Goal: Task Accomplishment & Management: Use online tool/utility

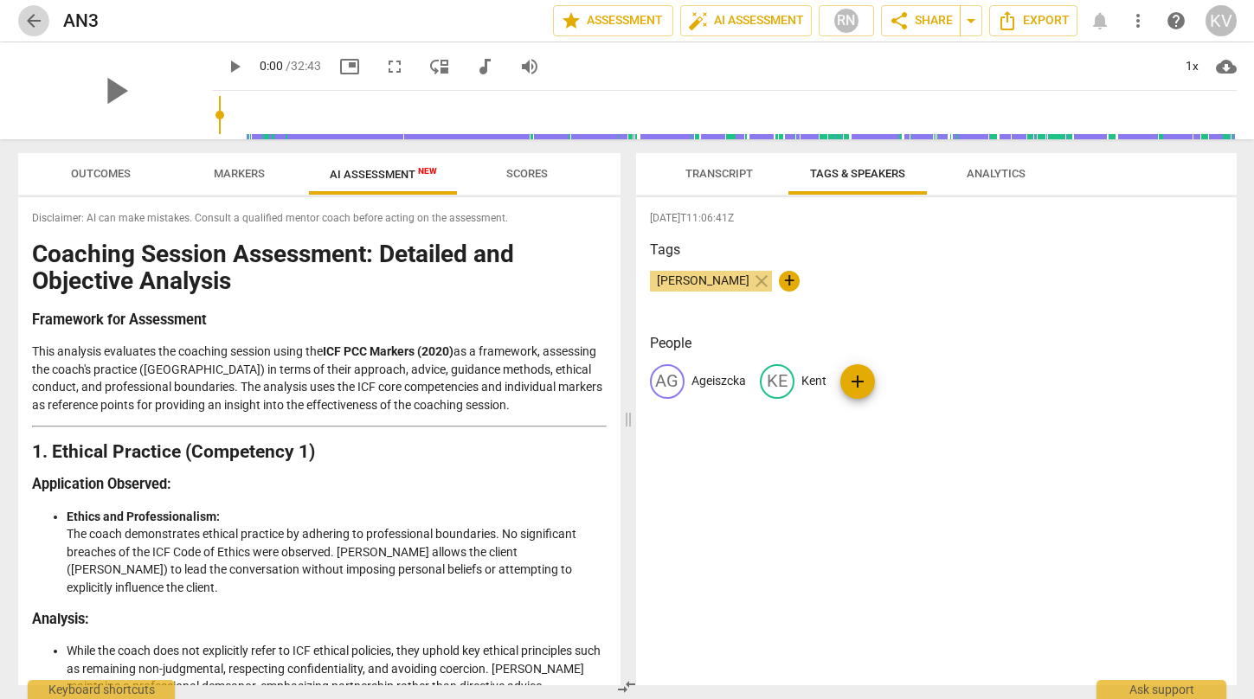
scroll to position [1272, 0]
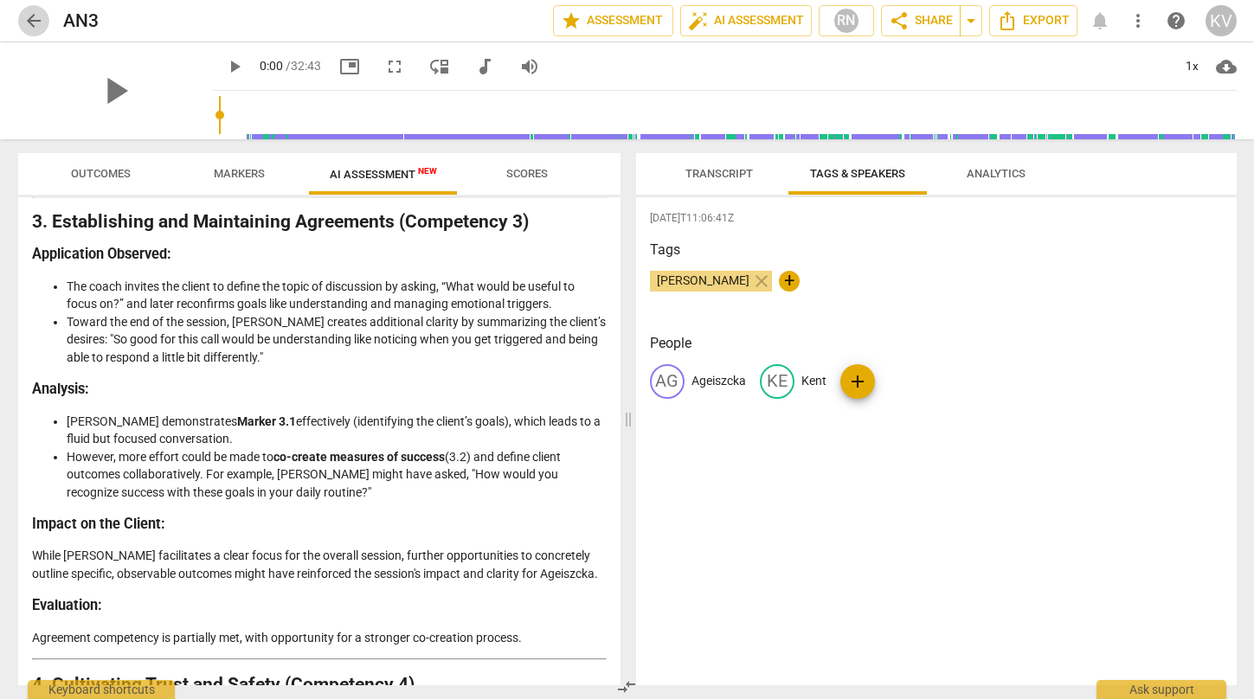
click at [38, 28] on span "arrow_back" at bounding box center [33, 20] width 21 height 21
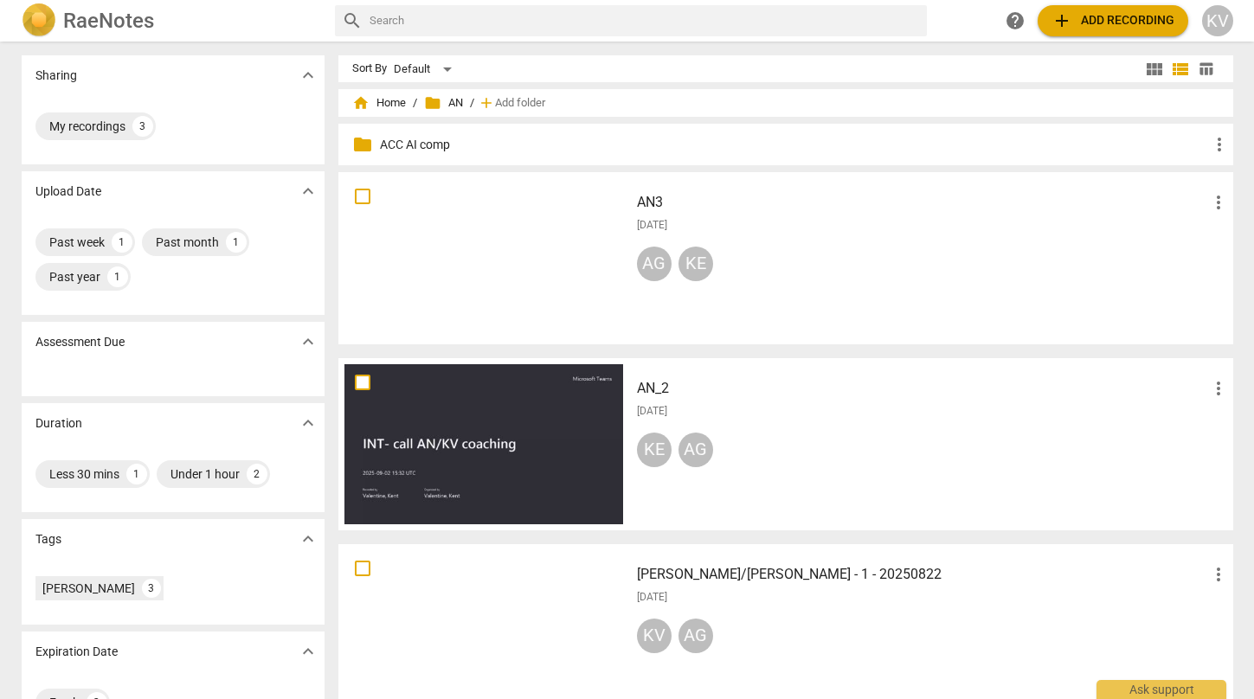
click at [38, 28] on img at bounding box center [39, 20] width 35 height 35
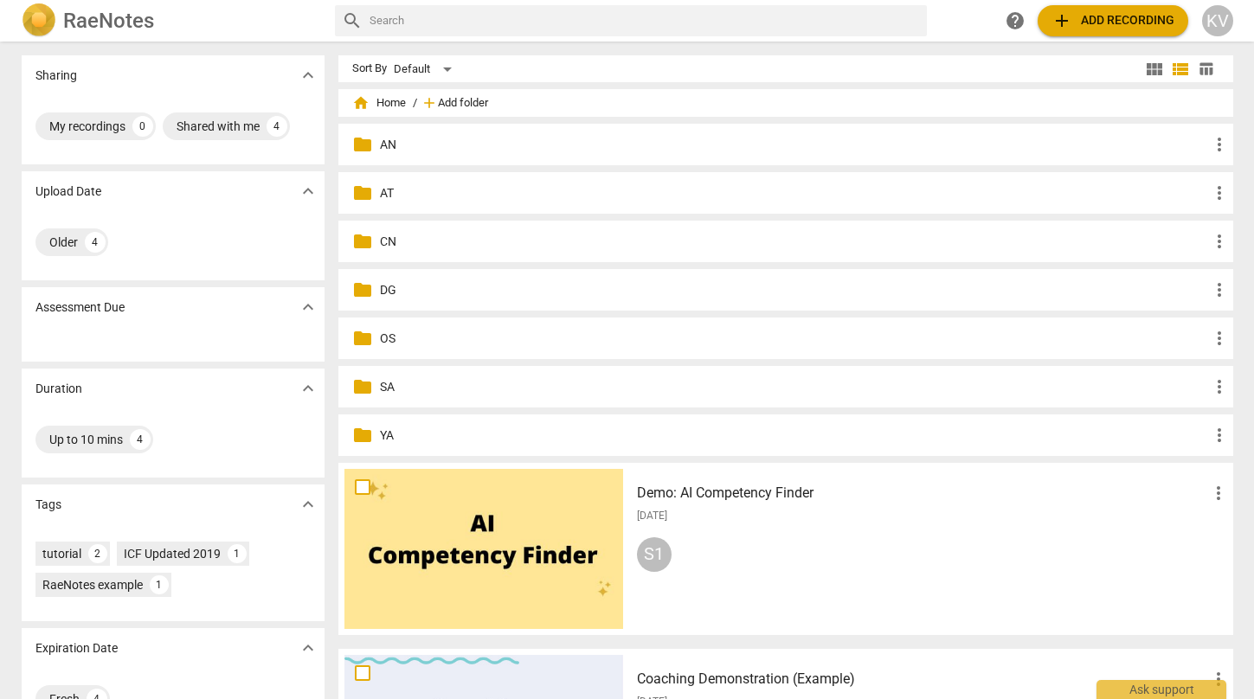
click at [445, 101] on span "Add folder" at bounding box center [463, 103] width 50 height 13
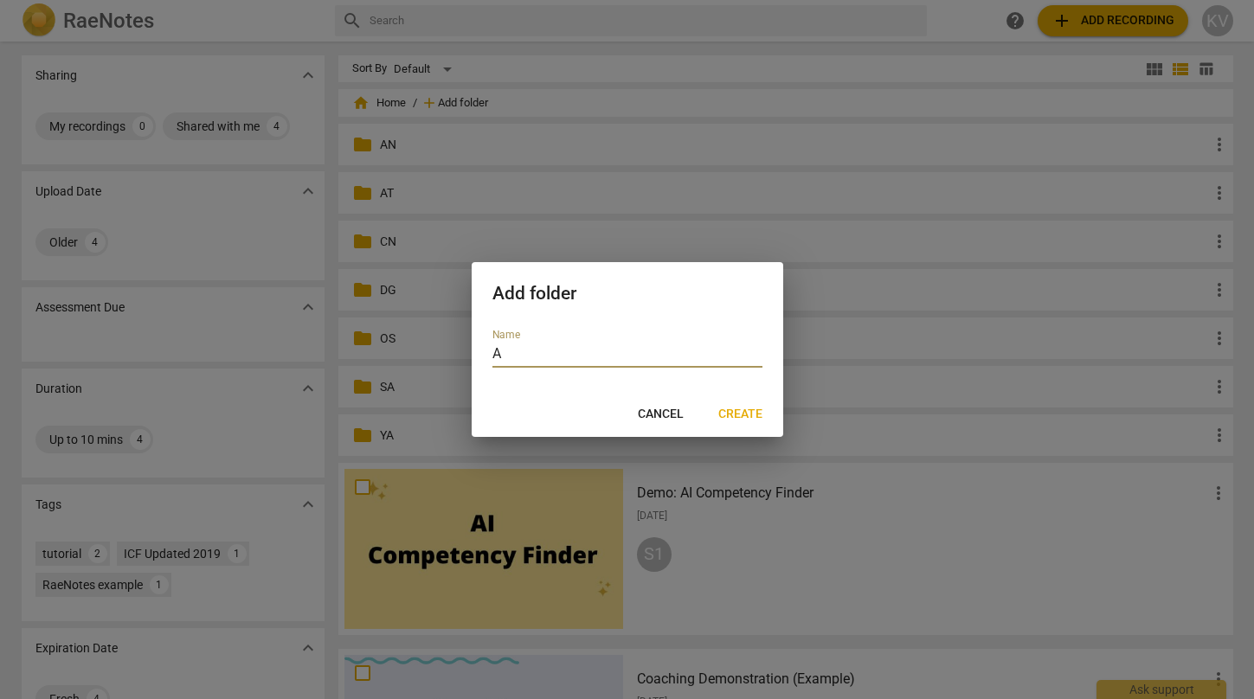
type input "AB"
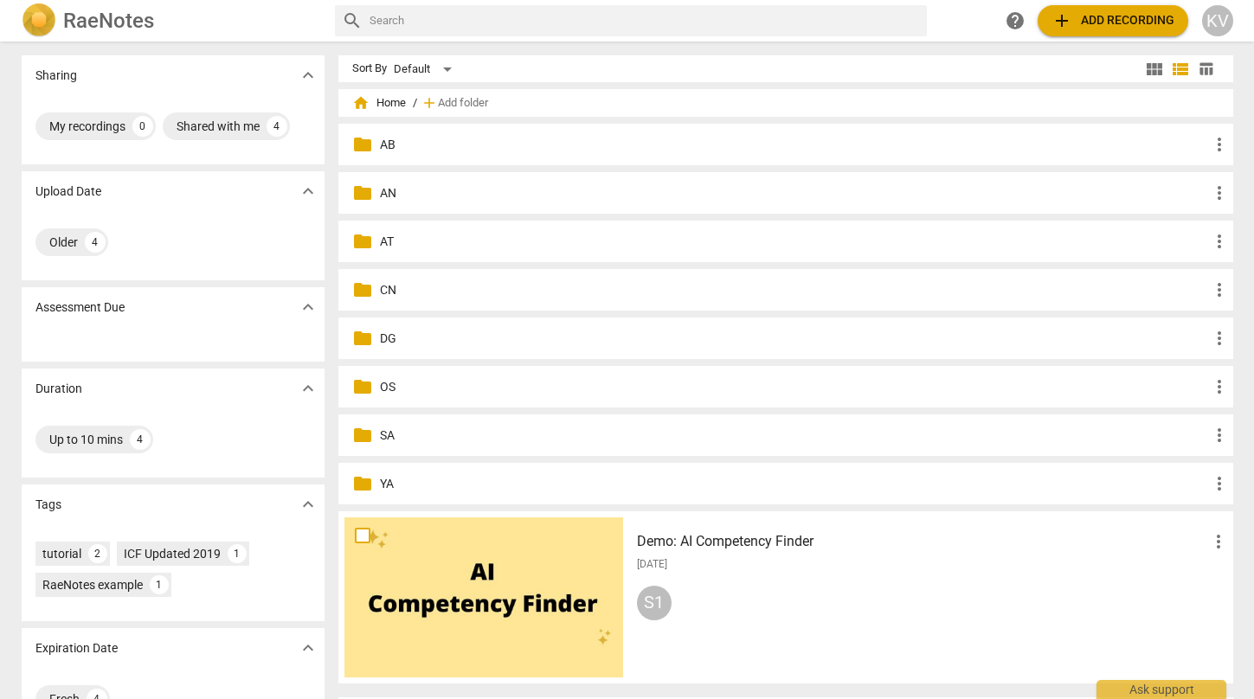
click at [381, 139] on p "AB" at bounding box center [794, 145] width 829 height 18
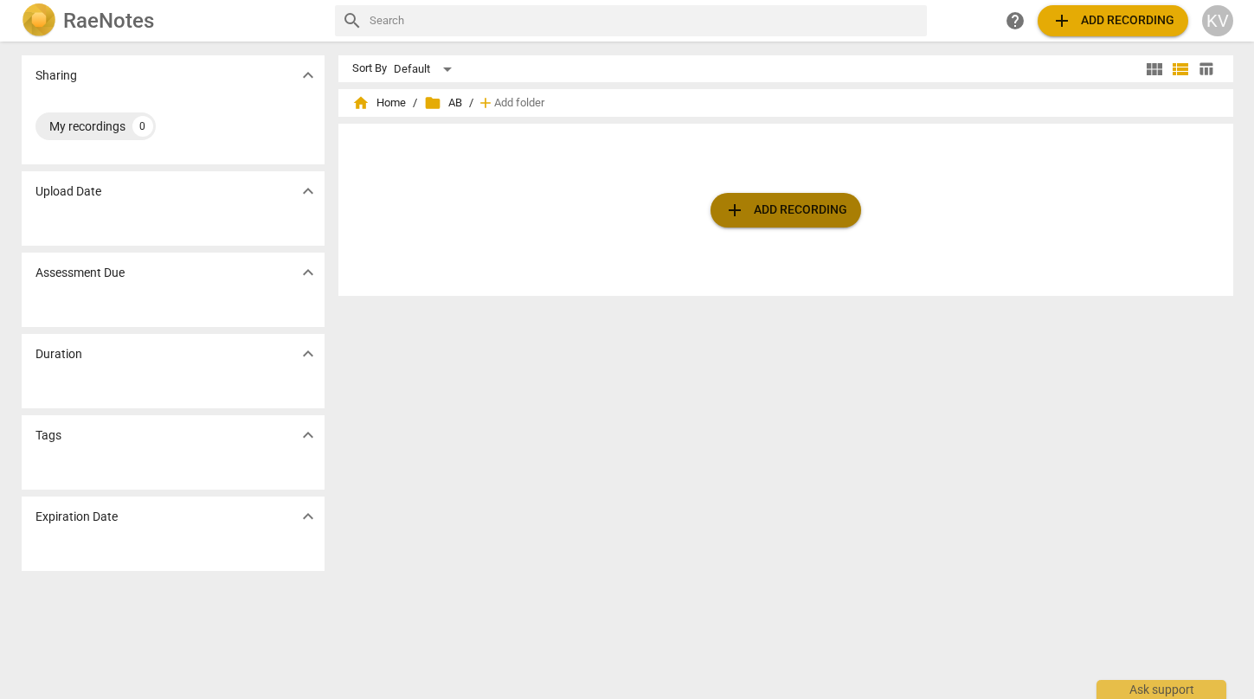
click at [818, 203] on span "add Add recording" at bounding box center [785, 210] width 123 height 21
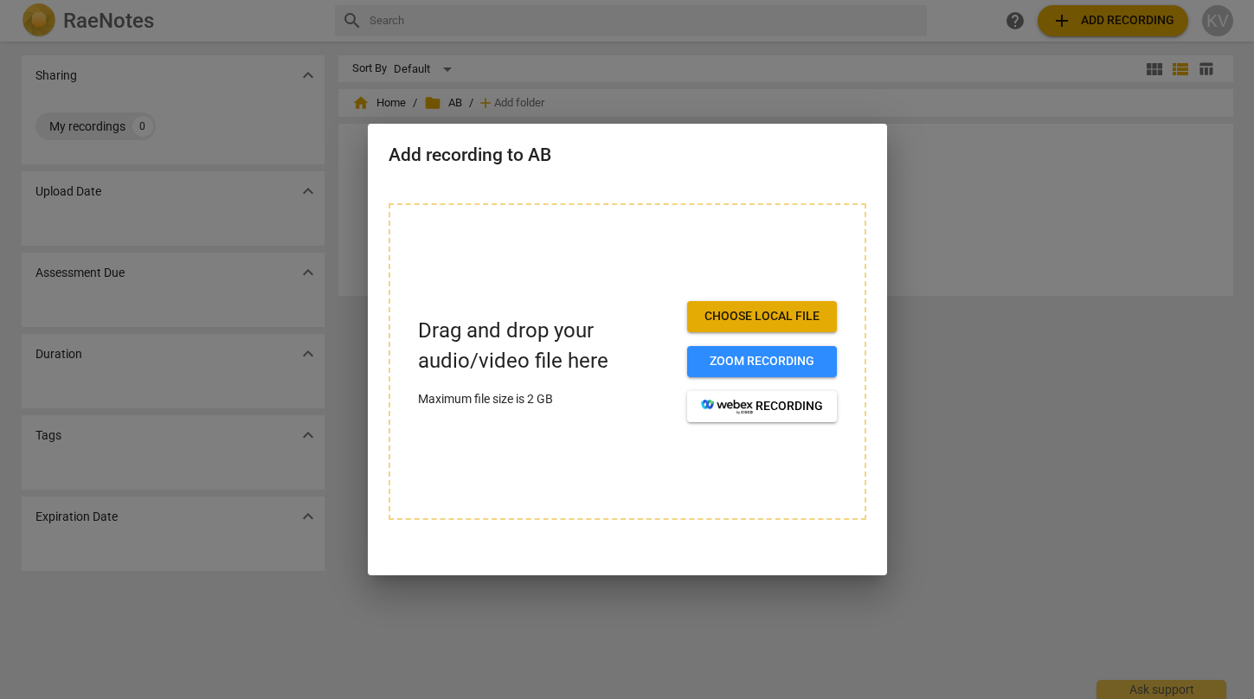
click at [755, 324] on span "Choose local file" at bounding box center [762, 316] width 122 height 17
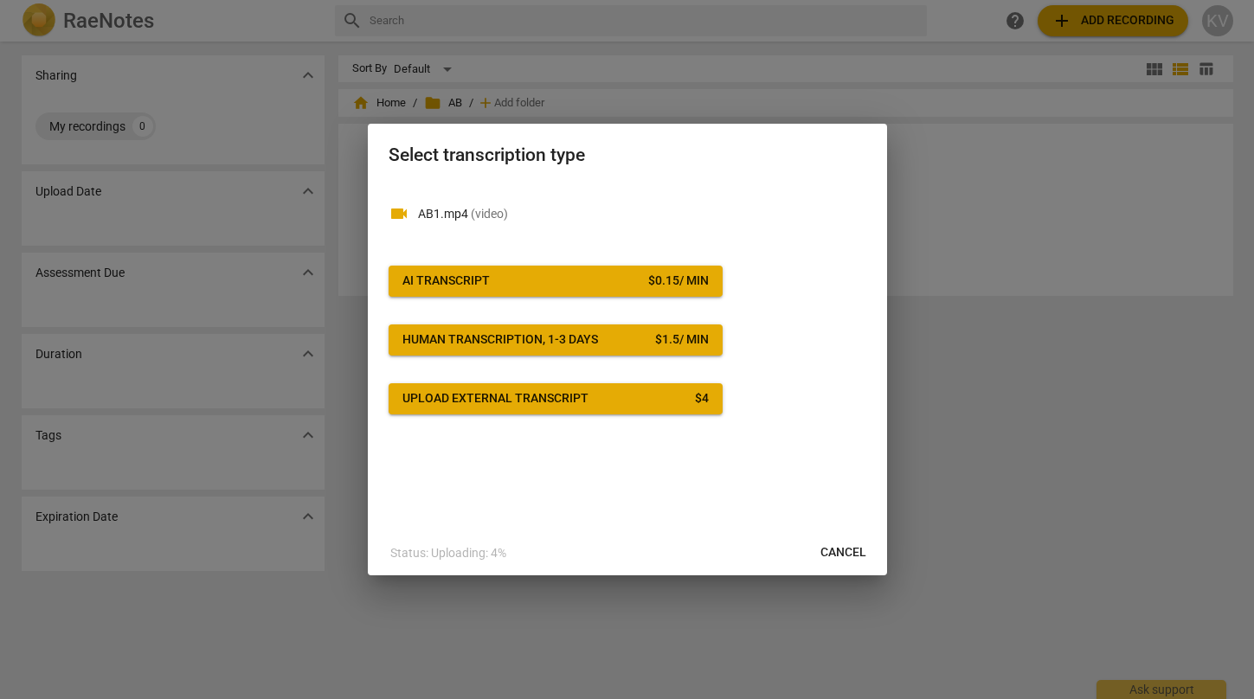
click at [585, 275] on span "AI Transcript $ 0.15 / min" at bounding box center [555, 281] width 306 height 17
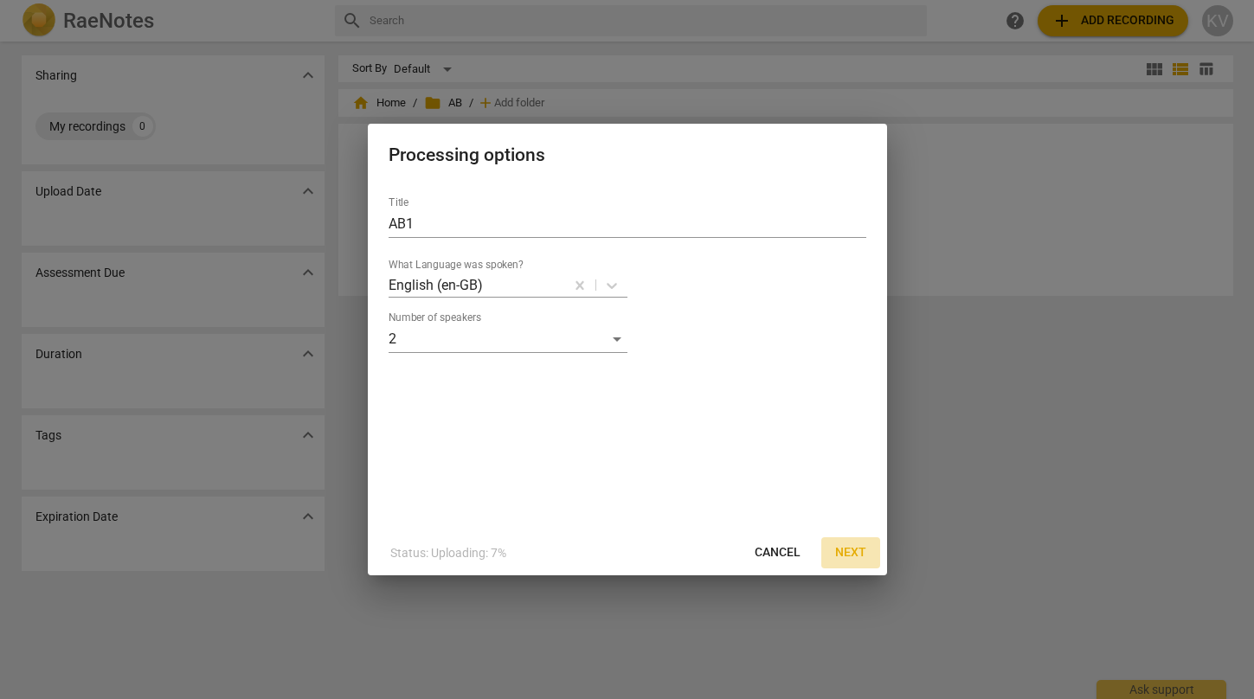
click at [842, 551] on span "Next" at bounding box center [850, 552] width 31 height 17
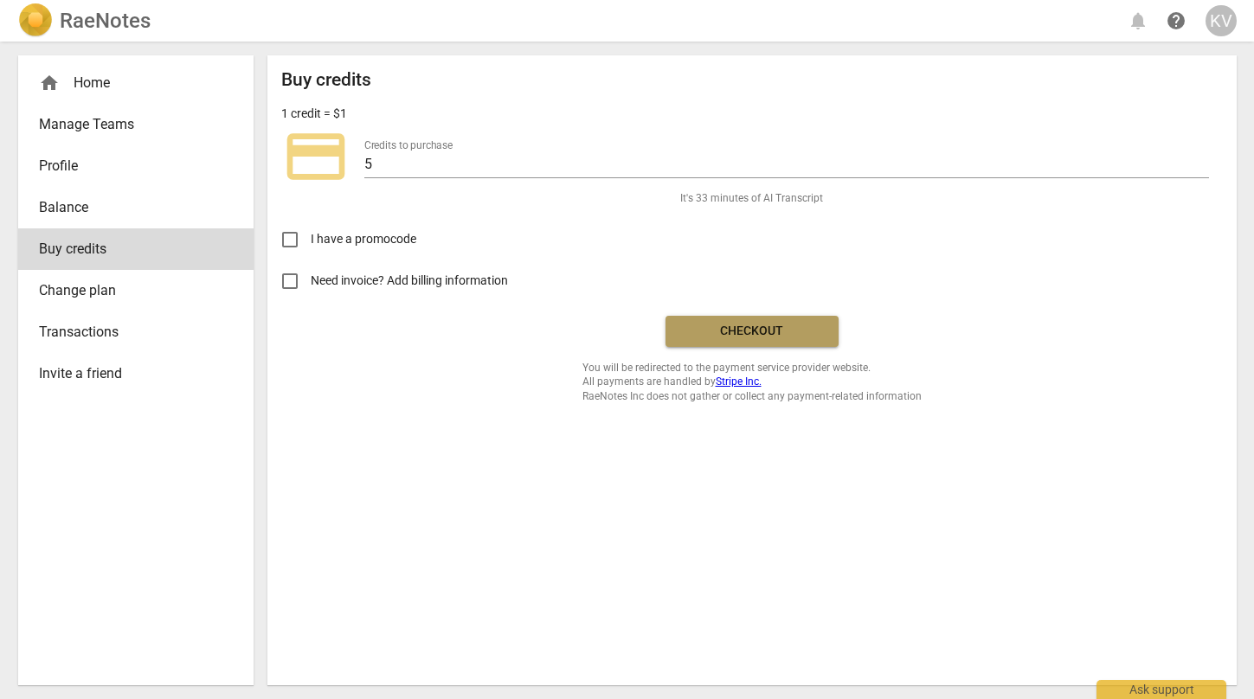
click at [798, 334] on span "Checkout" at bounding box center [751, 331] width 145 height 17
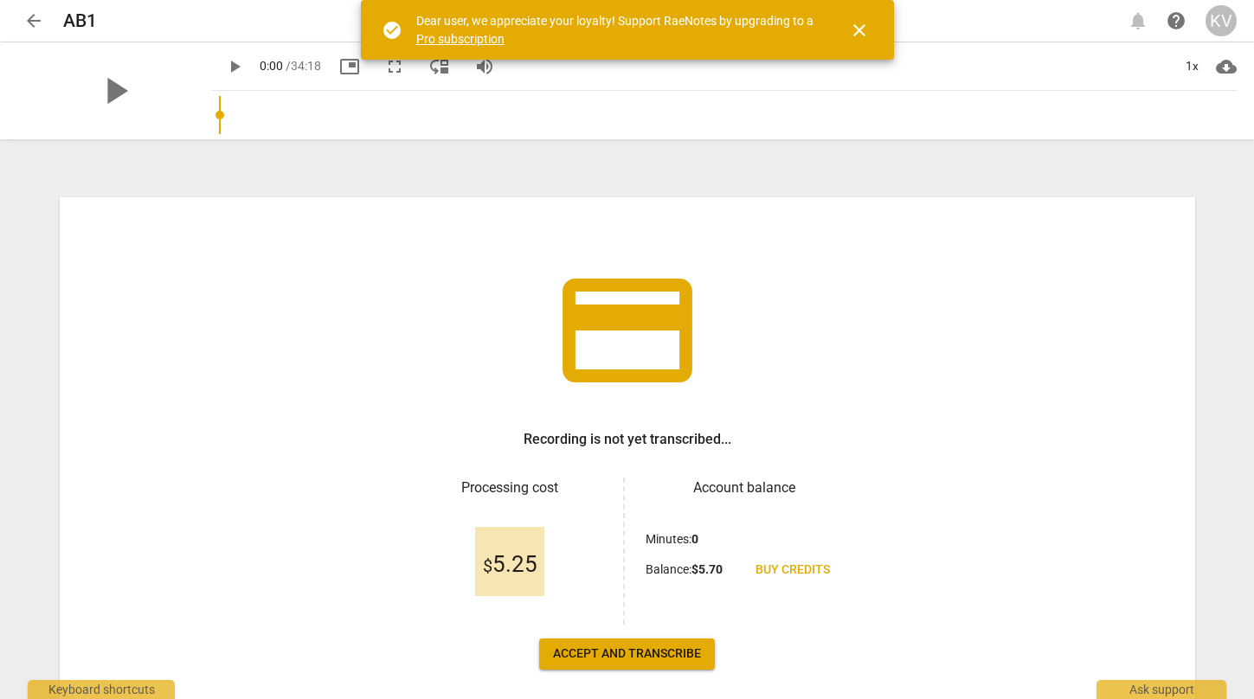
click at [641, 656] on span "Accept and transcribe" at bounding box center [627, 654] width 148 height 17
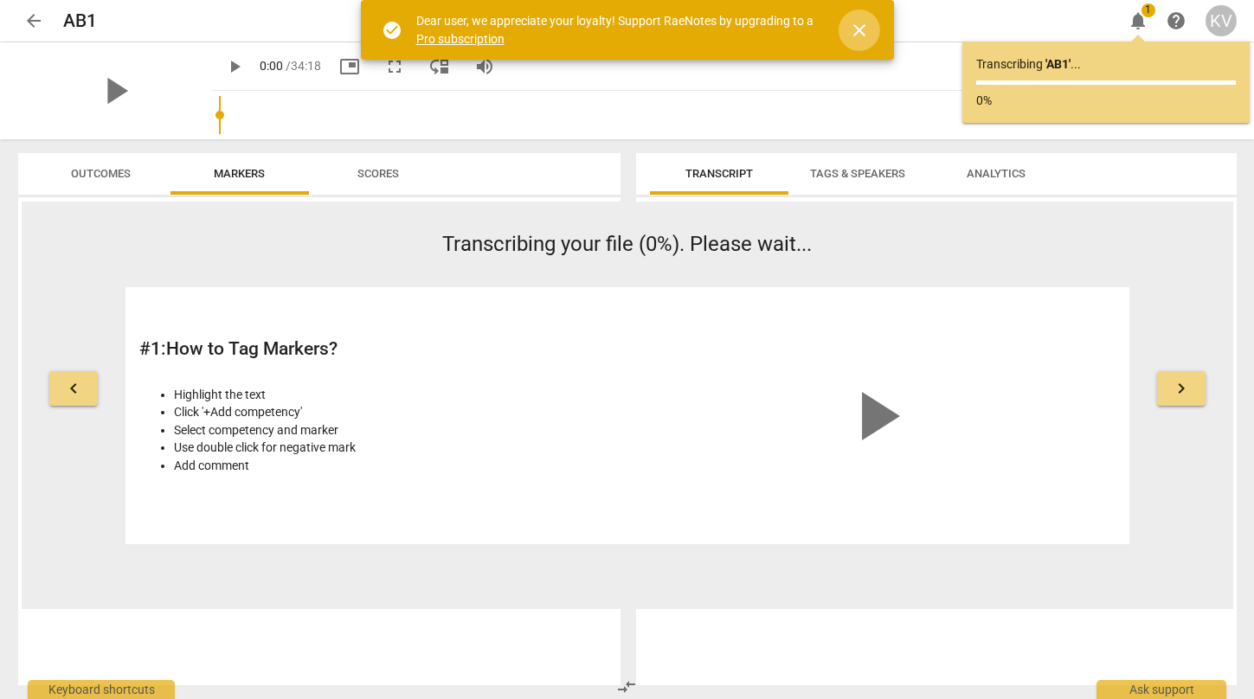
click at [864, 29] on span "close" at bounding box center [859, 30] width 21 height 21
